Goal: Find specific page/section: Find specific page/section

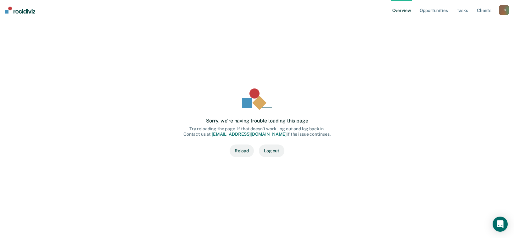
click at [240, 153] on button "Reload" at bounding box center [242, 150] width 24 height 13
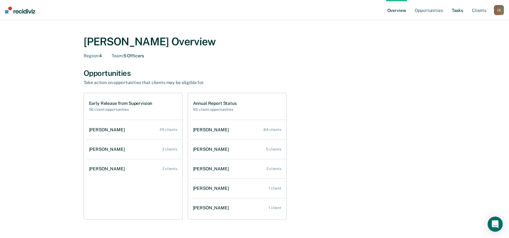
click at [460, 10] on link "Tasks" at bounding box center [458, 10] width 14 height 20
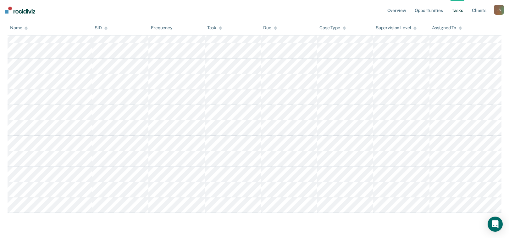
scroll to position [5292, 0]
